Goal: Check status: Check status

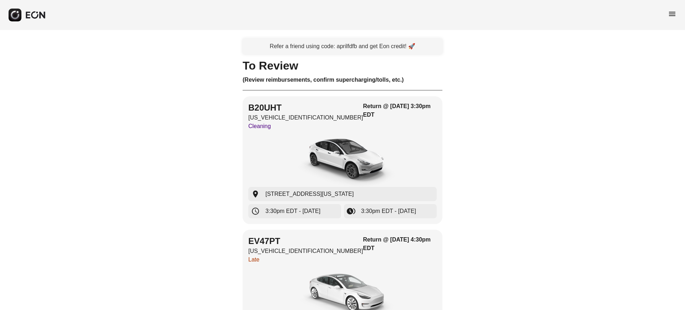
click at [670, 18] on div "menu" at bounding box center [671, 15] width 9 height 11
click at [668, 15] on span "menu" at bounding box center [671, 14] width 9 height 9
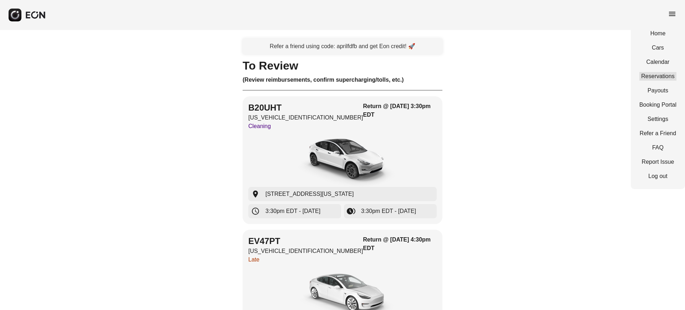
click at [661, 77] on link "Reservations" at bounding box center [657, 76] width 37 height 9
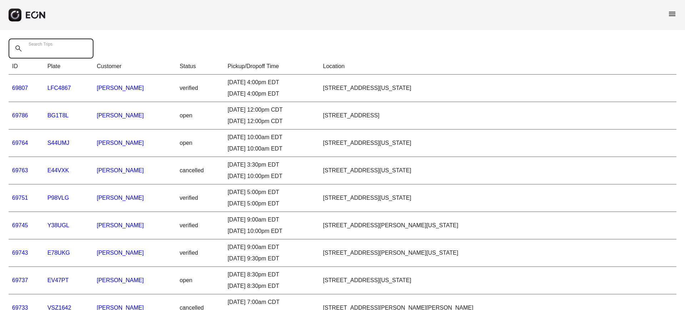
click at [81, 50] on Trips "Search Trips" at bounding box center [51, 49] width 85 height 20
type Trips "******"
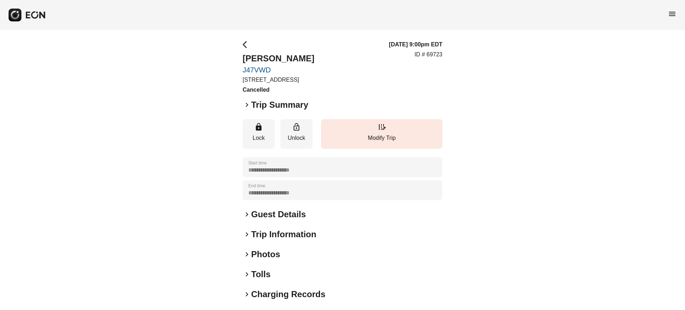
click at [245, 105] on span "keyboard_arrow_right" at bounding box center [246, 105] width 9 height 9
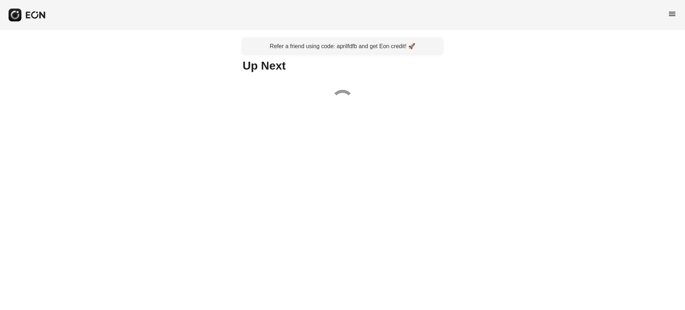
click at [675, 14] on span "menu" at bounding box center [671, 14] width 9 height 9
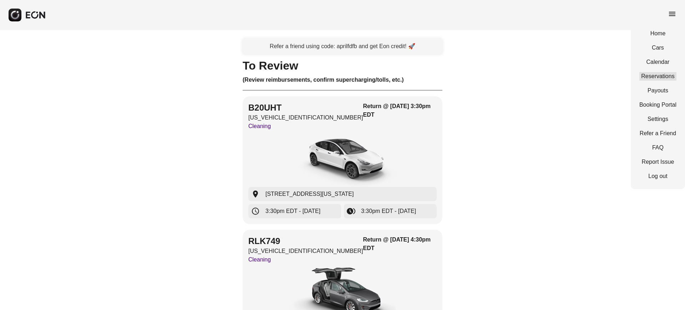
click at [651, 80] on link "Reservations" at bounding box center [657, 76] width 37 height 9
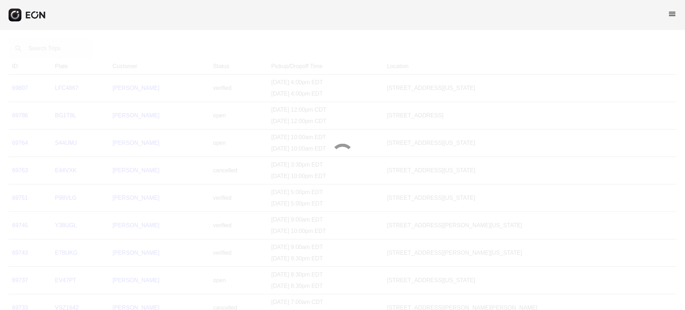
click at [53, 50] on div at bounding box center [342, 155] width 685 height 310
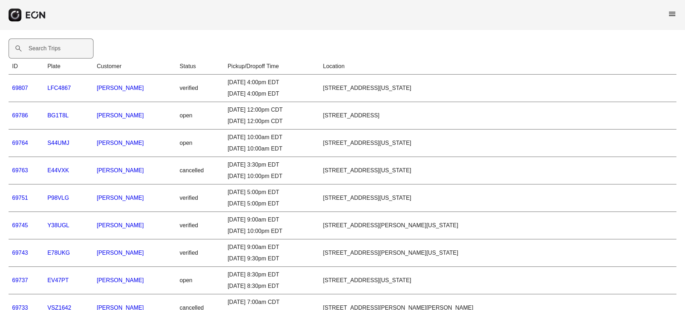
click at [55, 50] on label "Search Trips" at bounding box center [45, 48] width 32 height 9
click at [55, 50] on Trips "Search Trips" at bounding box center [51, 49] width 85 height 20
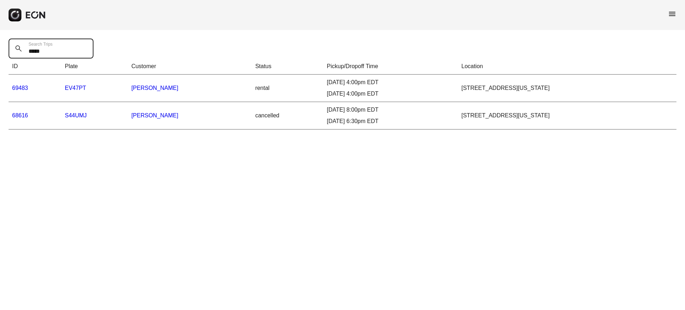
type Trips "*****"
click at [16, 86] on link "69483" at bounding box center [20, 88] width 16 height 6
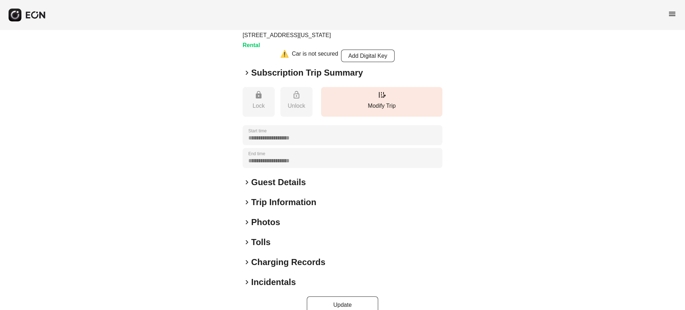
scroll to position [58, 0]
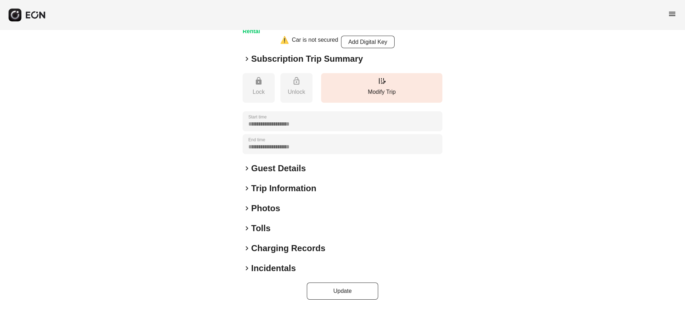
click at [248, 205] on span "keyboard_arrow_right" at bounding box center [246, 208] width 9 height 9
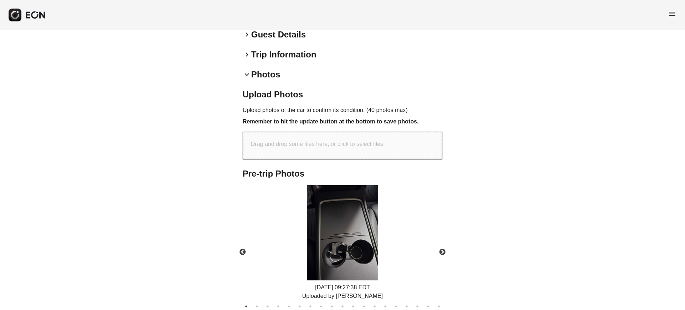
scroll to position [237, 0]
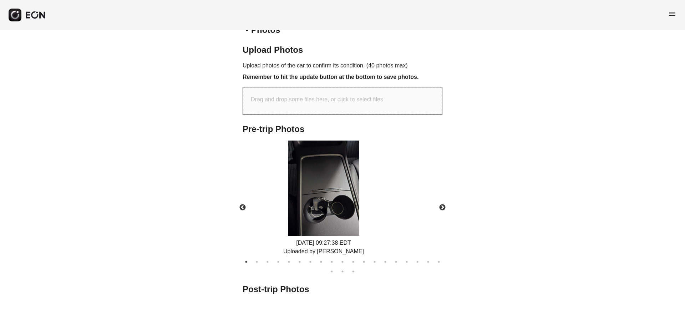
drag, startPoint x: 374, startPoint y: 250, endPoint x: 355, endPoint y: 250, distance: 18.9
click at [355, 250] on div "Uploaded by Joulez EV" at bounding box center [323, 251] width 81 height 9
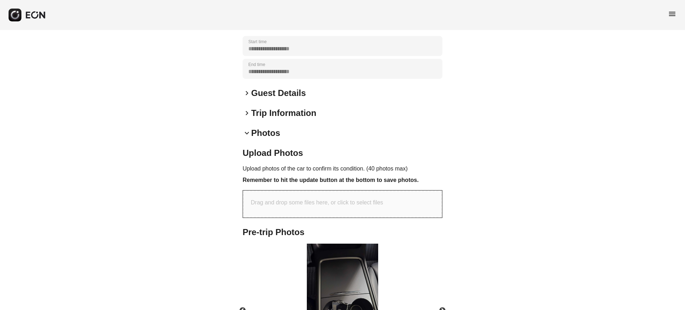
scroll to position [267, 0]
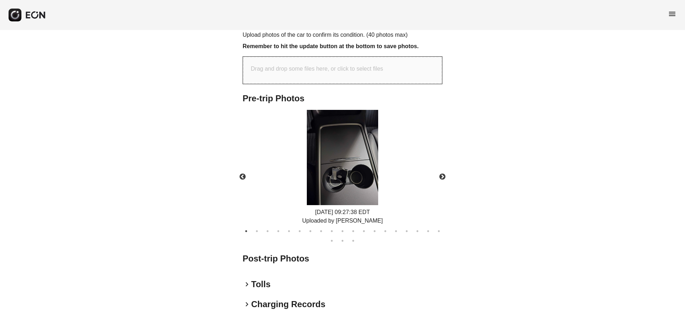
click at [331, 190] on img at bounding box center [342, 157] width 71 height 95
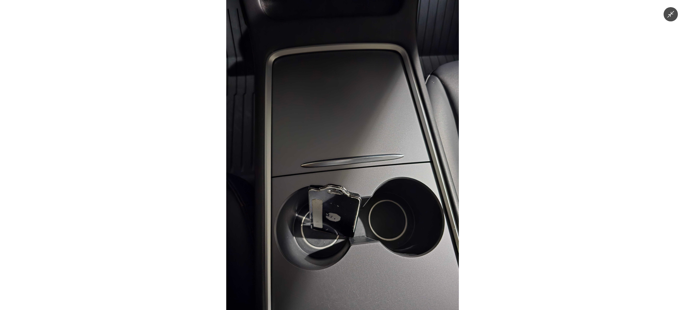
click at [459, 207] on div at bounding box center [342, 155] width 685 height 310
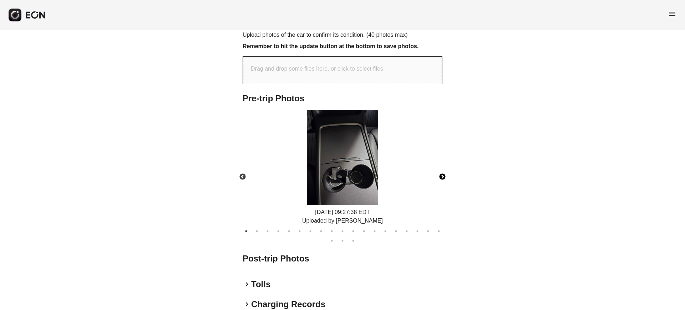
click at [441, 176] on button "Next" at bounding box center [442, 176] width 25 height 25
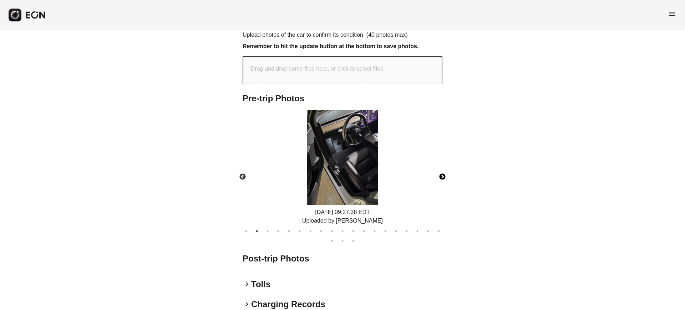
click at [441, 176] on button "Next" at bounding box center [442, 176] width 25 height 25
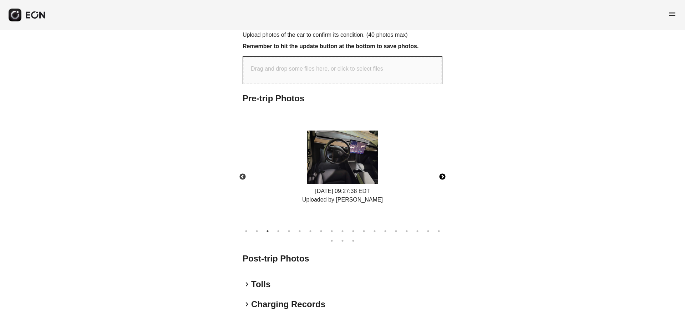
click at [441, 176] on button "Next" at bounding box center [442, 176] width 25 height 25
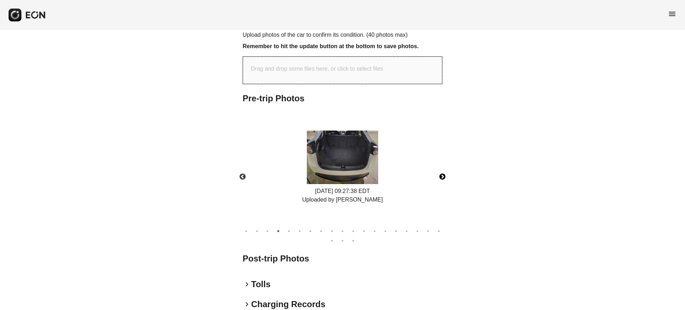
click at [441, 176] on button "Next" at bounding box center [442, 176] width 25 height 25
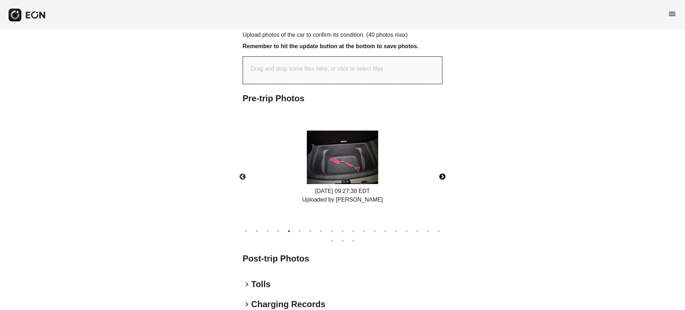
click at [441, 176] on button "Next" at bounding box center [442, 176] width 25 height 25
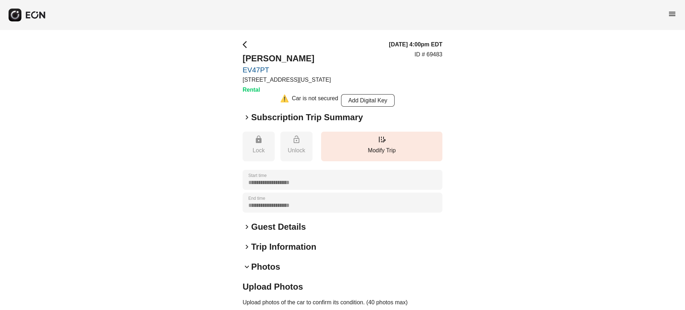
scroll to position [45, 0]
